Goal: Find specific page/section: Find specific page/section

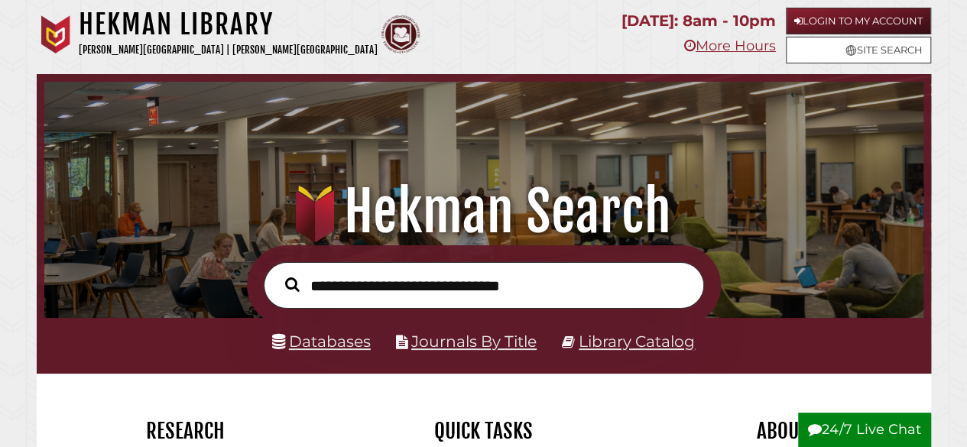
scroll to position [291, 872]
click at [839, 18] on link "Login to My Account" at bounding box center [858, 21] width 145 height 27
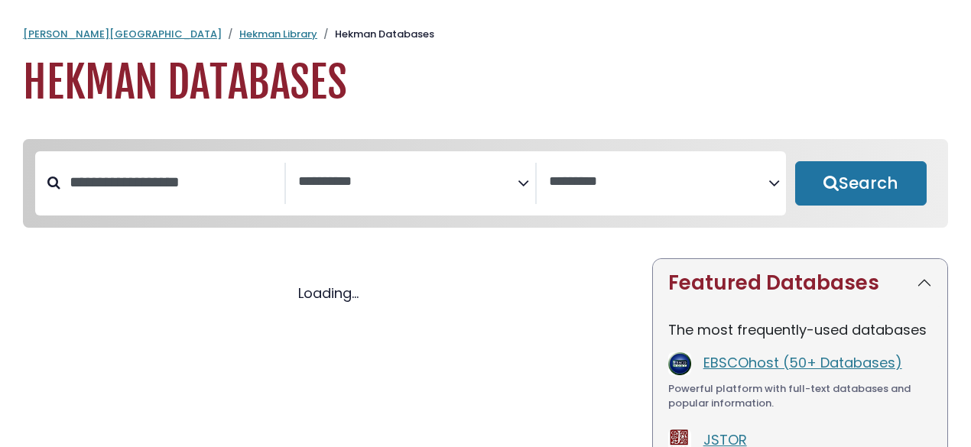
select select "Database Subject Filter"
select select "Database Vendors Filter"
select select "Database Subject Filter"
select select "Database Vendors Filter"
